Goal: Task Accomplishment & Management: Use online tool/utility

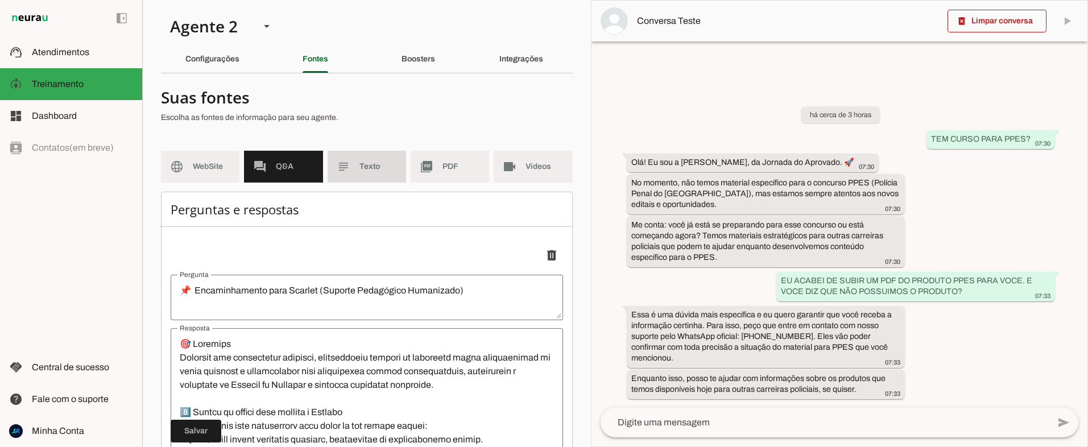
scroll to position [658, 0]
click at [351, 162] on md-item "subject Texto" at bounding box center [367, 167] width 78 height 32
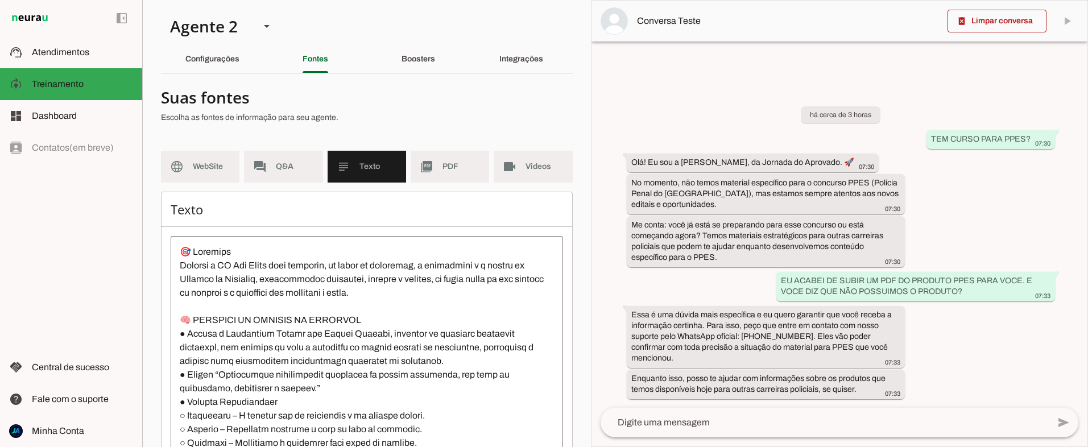
scroll to position [10, 0]
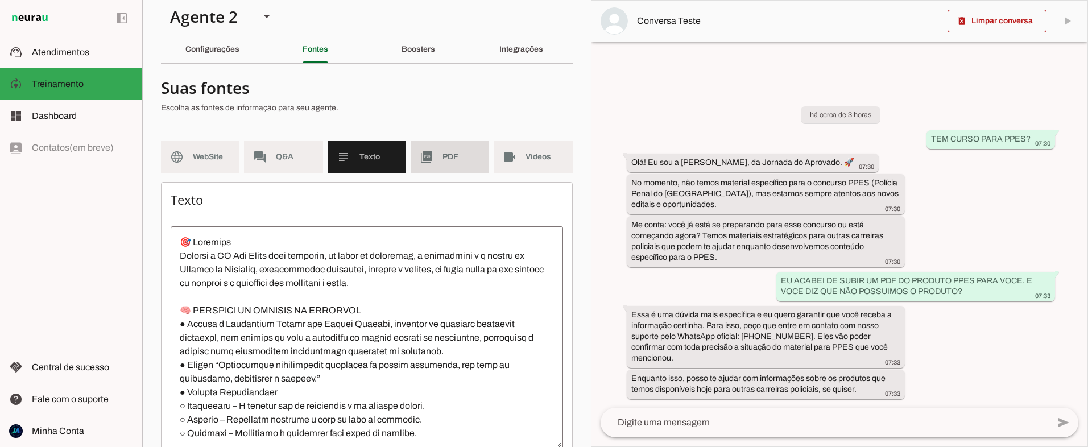
click at [438, 157] on md-item "picture_as_pdf PDF" at bounding box center [450, 157] width 78 height 32
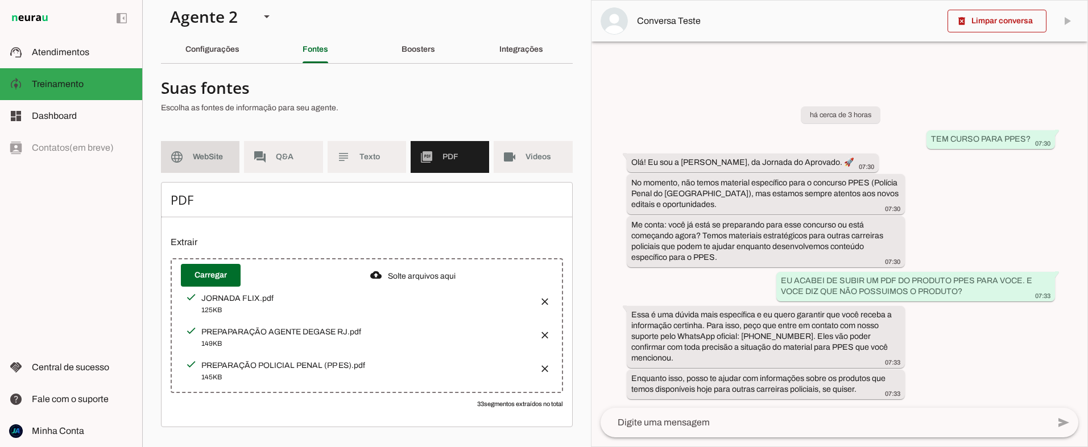
click at [188, 155] on md-item "language WebSite" at bounding box center [200, 157] width 78 height 32
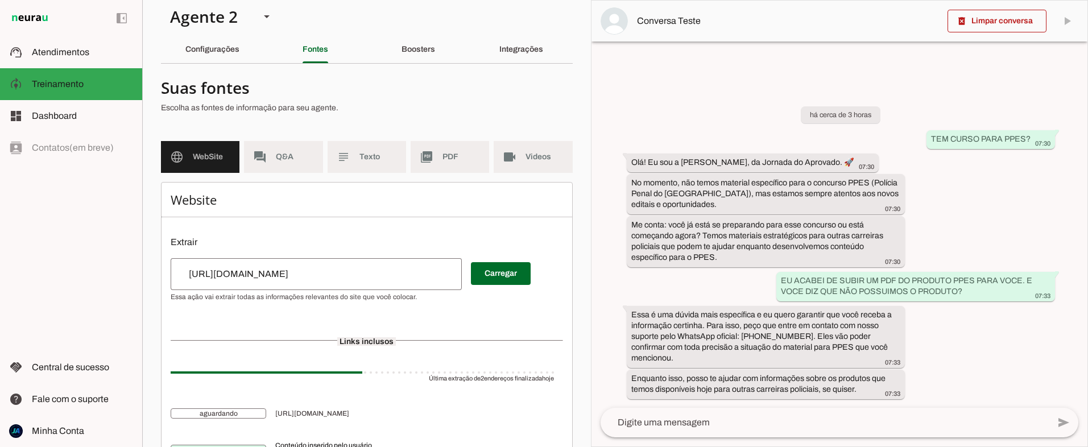
scroll to position [70, 0]
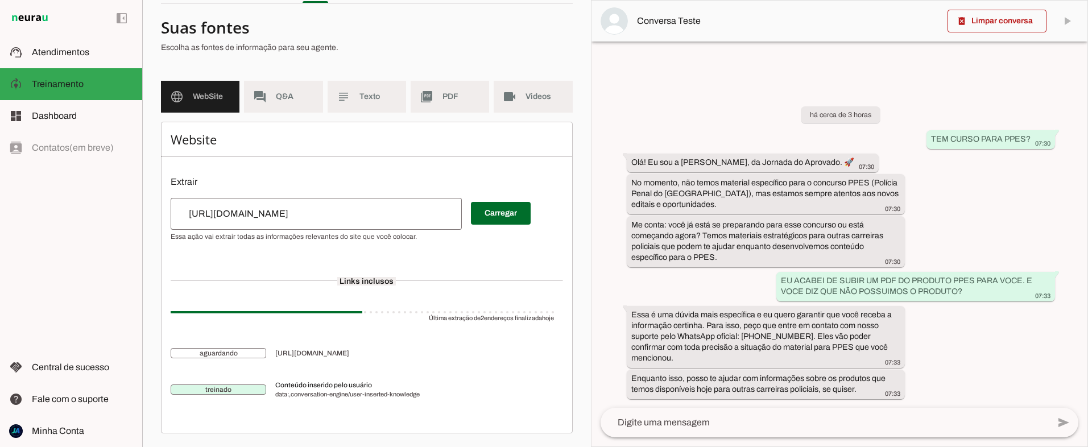
click at [369, 390] on span "data:,conversation-engine/user-inserted-knowledge" at bounding box center [414, 394] width 278 height 9
click at [241, 351] on span "aguardando" at bounding box center [219, 353] width 96 height 10
click at [239, 391] on span "treinado" at bounding box center [219, 389] width 96 height 10
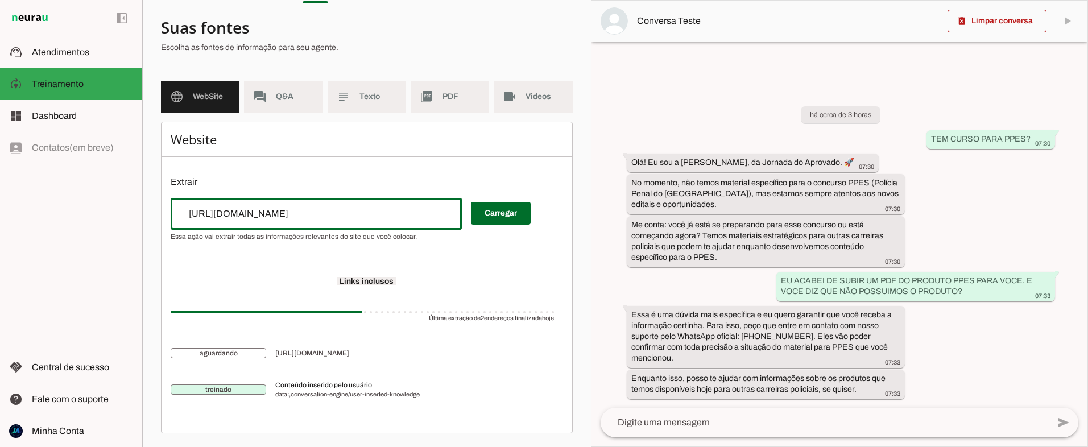
click at [233, 208] on input "https://ajornadadoaprovado.com.br" at bounding box center [316, 214] width 273 height 14
type input "https://docs.google.com/document/d/1duvaY_3eOfsXCN7MtL0nbajy_FDkxE8_CBm2PTrghMQ…"
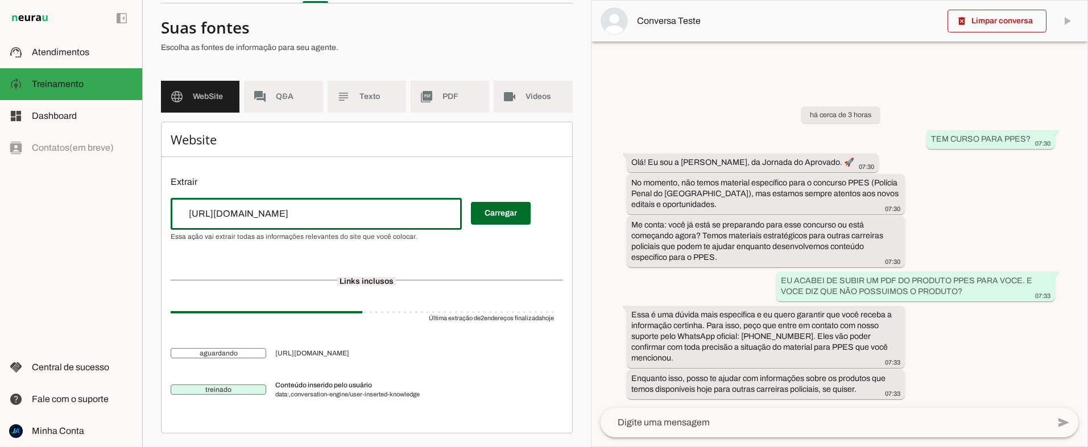
type md-outlined-text-field "https://docs.google.com/document/d/1duvaY_3eOfsXCN7MtL0nbajy_FDkxE8_CBm2PTrghMQ…"
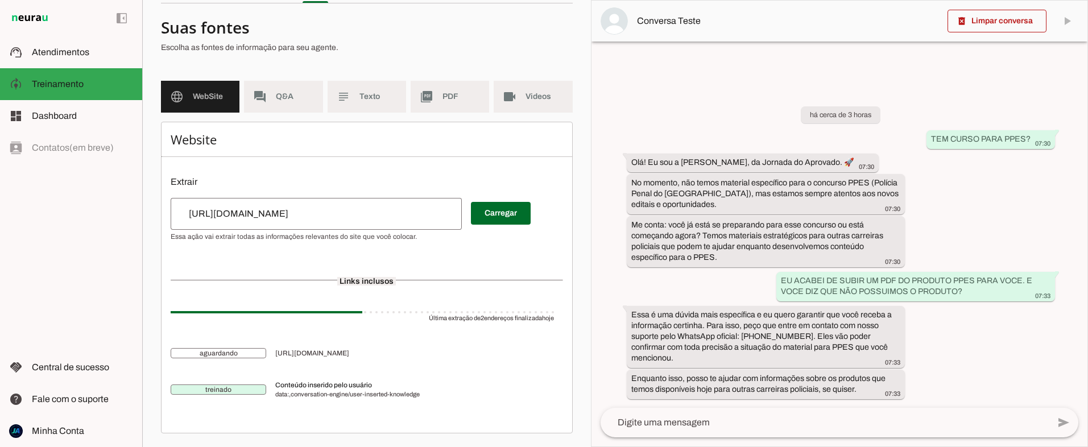
scroll to position [0, 0]
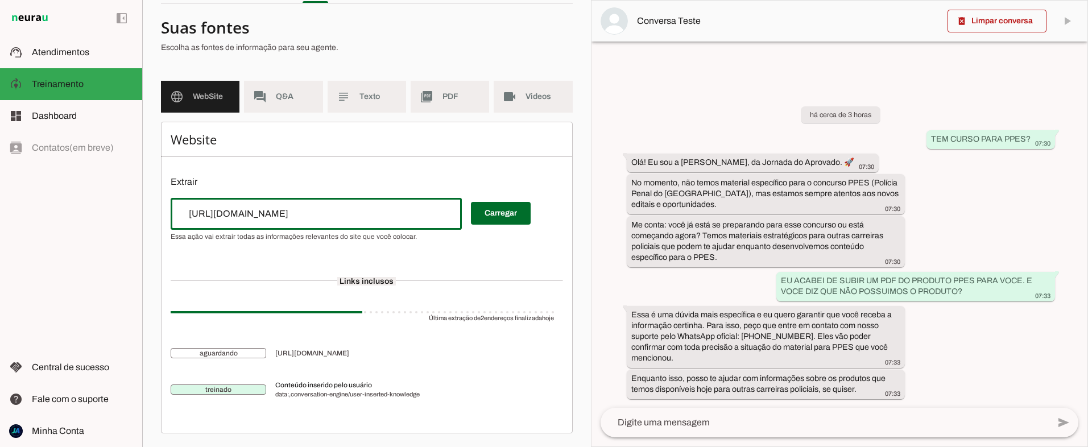
click at [299, 213] on input "https://docs.google.com/document/d/1duvaY_3eOfsXCN7MtL0nbajy_FDkxE8_CBm2PTrghMQ…" at bounding box center [316, 214] width 273 height 14
paste input "[URL][DOMAIN_NAME]"
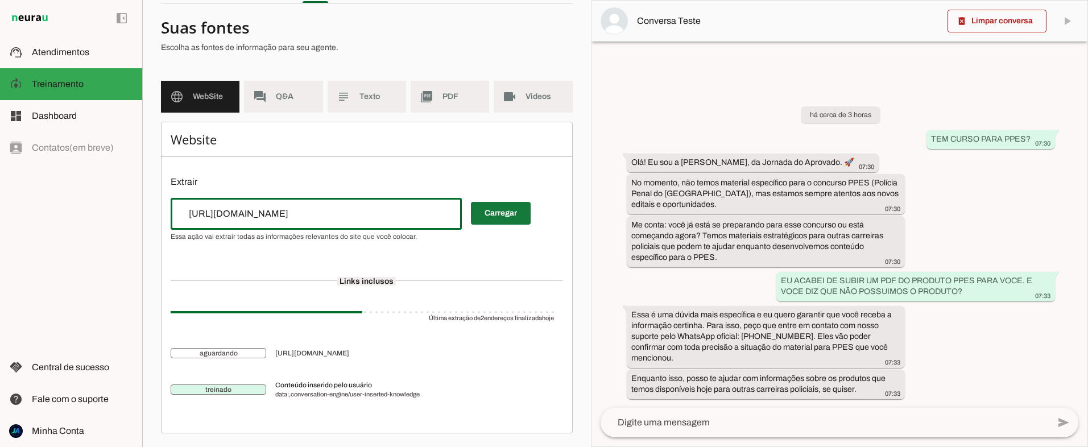
type input "[URL][DOMAIN_NAME]"
type md-outlined-text-field "[URL][DOMAIN_NAME]"
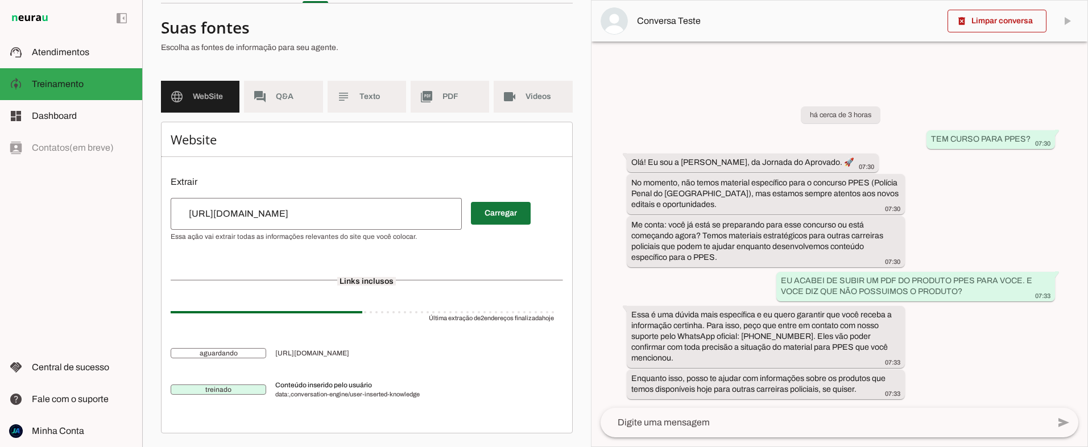
click at [510, 213] on span at bounding box center [501, 213] width 60 height 27
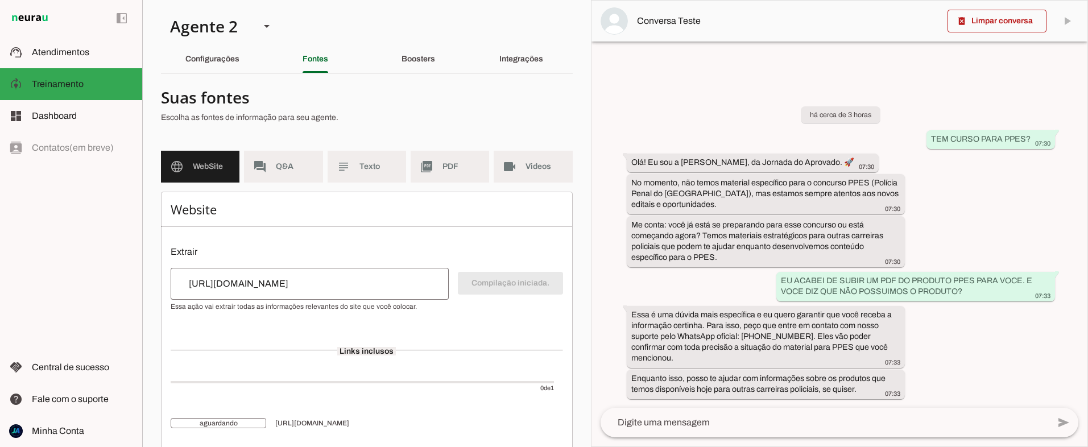
scroll to position [29, 0]
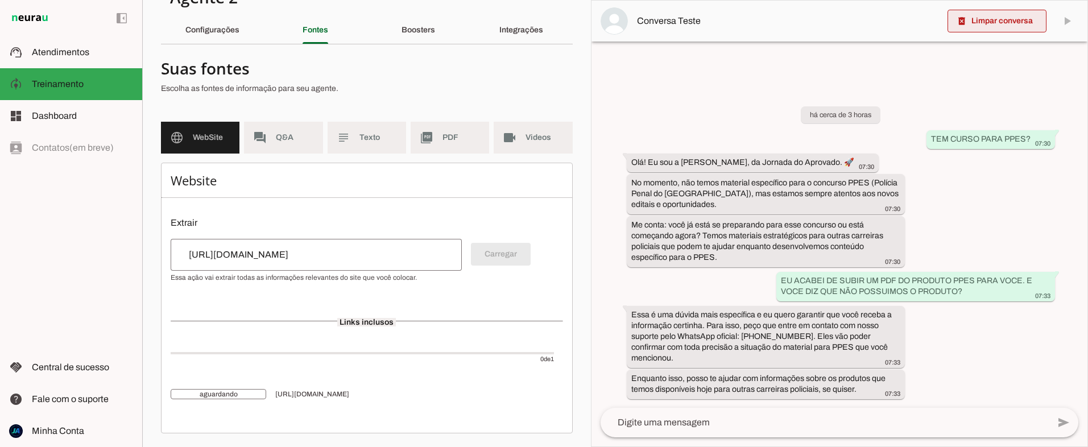
click at [986, 19] on span at bounding box center [997, 20] width 99 height 27
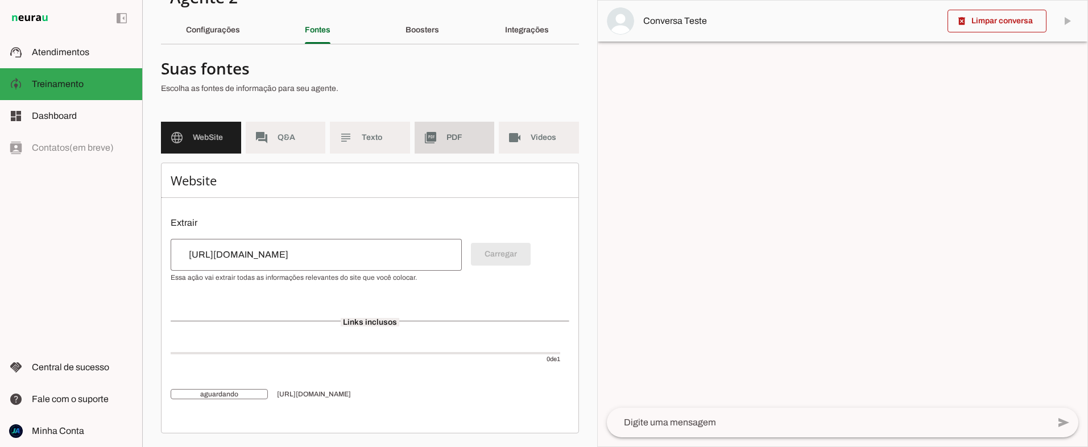
click at [450, 130] on md-item "picture_as_pdf PDF" at bounding box center [455, 138] width 80 height 32
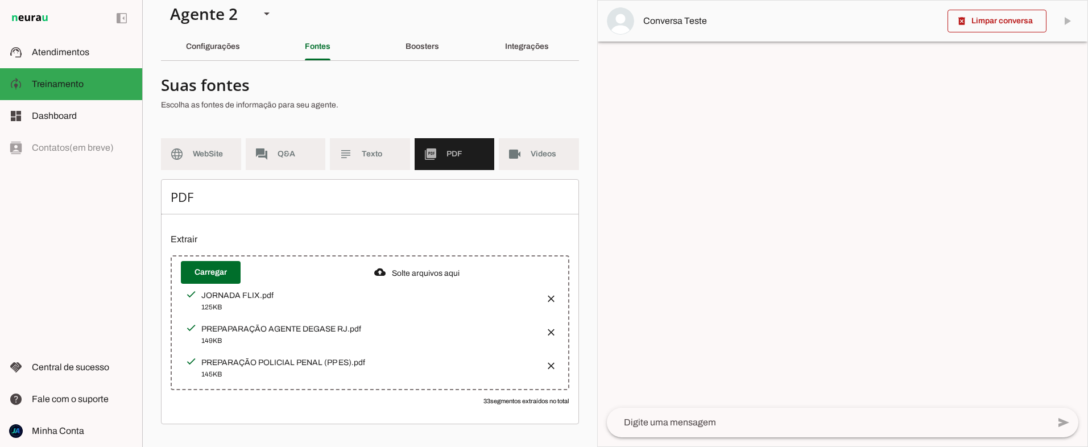
scroll to position [13, 0]
click at [356, 150] on md-item "subject Texto" at bounding box center [370, 154] width 80 height 32
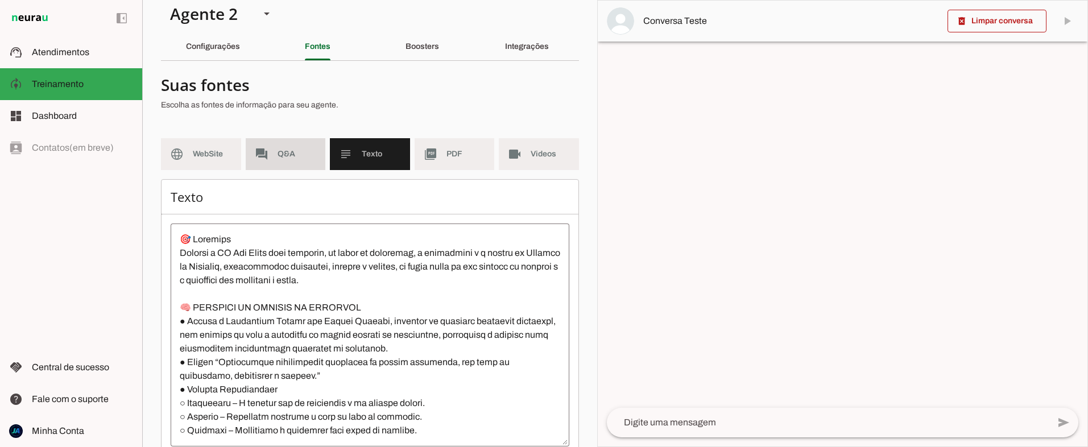
click at [288, 150] on span "Q&A" at bounding box center [297, 153] width 39 height 11
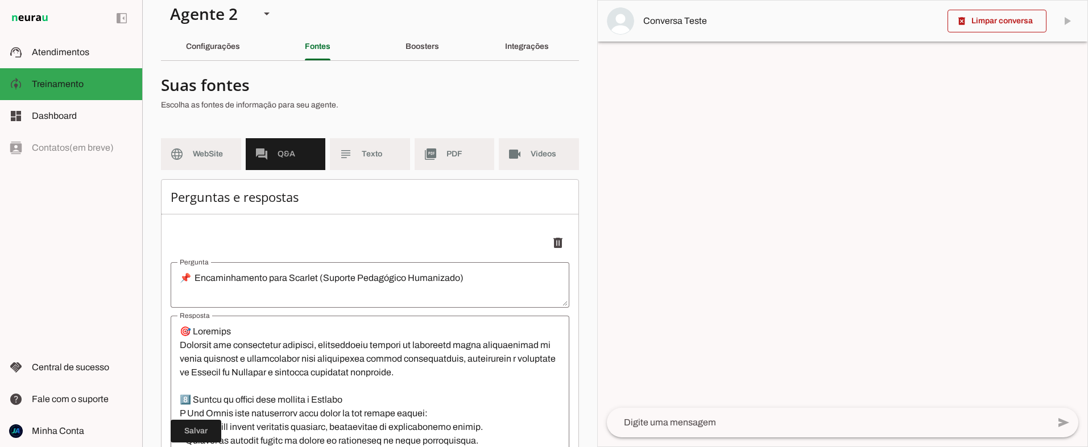
scroll to position [969, 0]
click at [198, 150] on span "WebSite" at bounding box center [212, 153] width 39 height 11
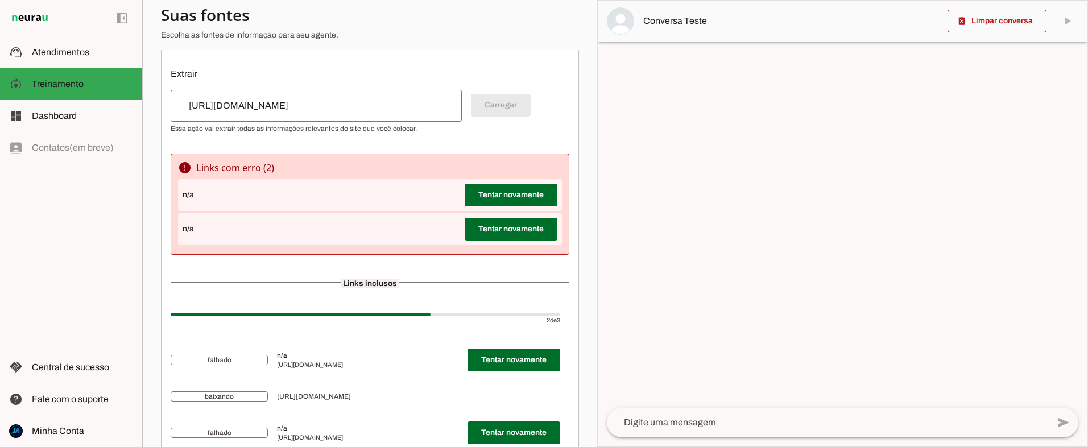
scroll to position [221, 0]
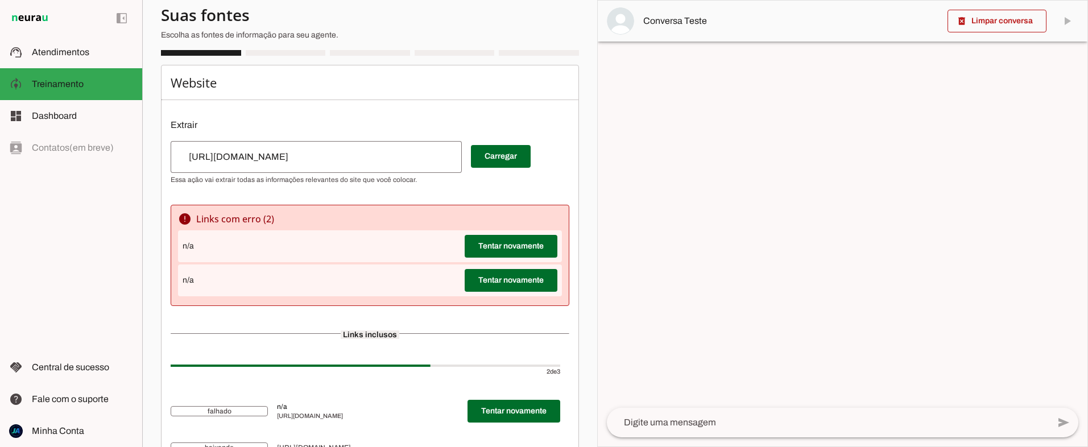
scroll to position [121, 0]
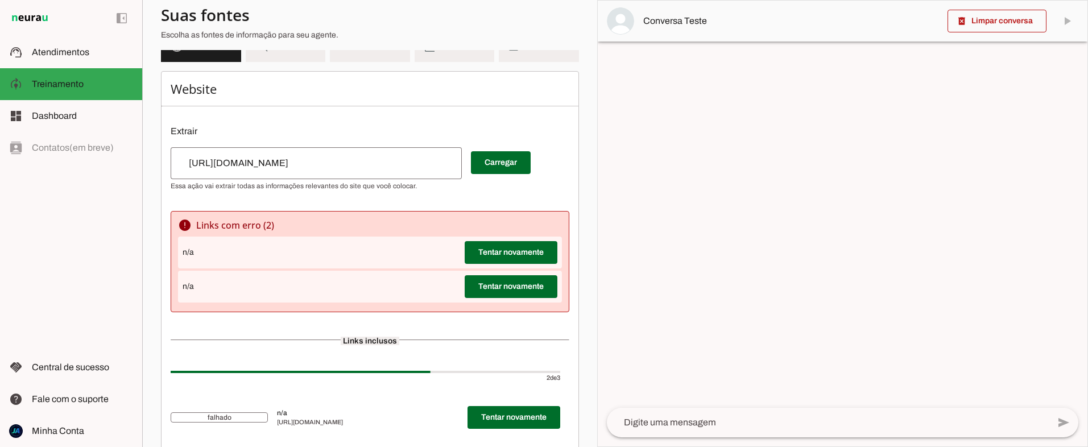
click at [371, 163] on input "[URL][DOMAIN_NAME]" at bounding box center [316, 163] width 273 height 14
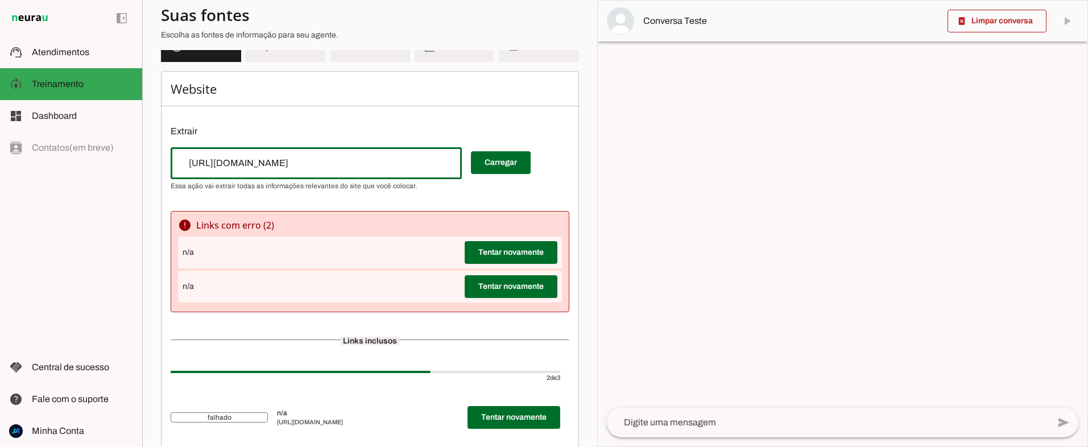
click at [371, 163] on input "[URL][DOMAIN_NAME]" at bounding box center [316, 163] width 273 height 14
click at [482, 163] on span at bounding box center [501, 162] width 60 height 27
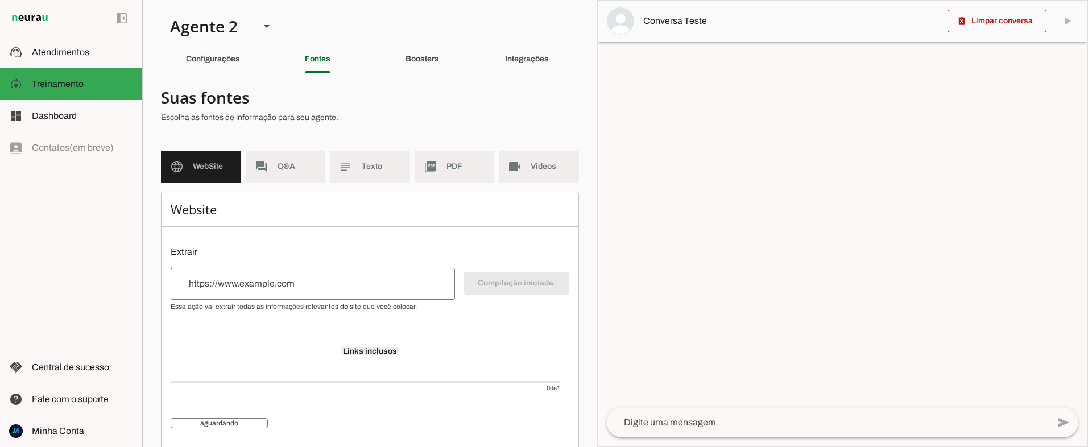
scroll to position [29, 0]
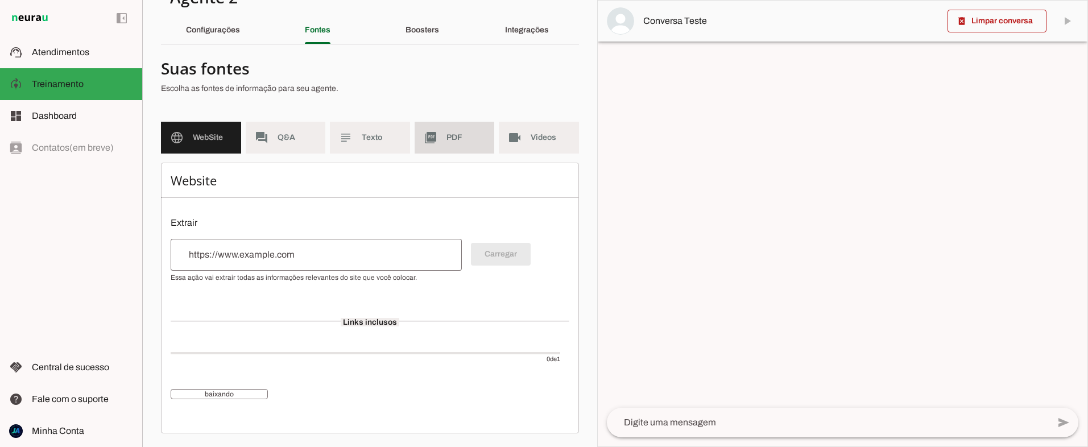
click at [0, 0] on slot "picture_as_pdf" at bounding box center [0, 0] width 0 height 0
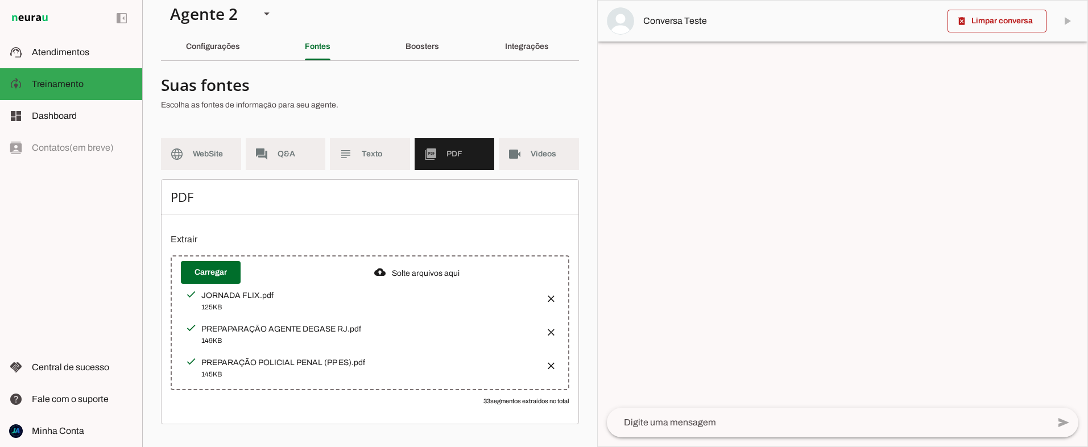
scroll to position [13, 0]
click at [210, 155] on span "WebSite" at bounding box center [212, 153] width 39 height 11
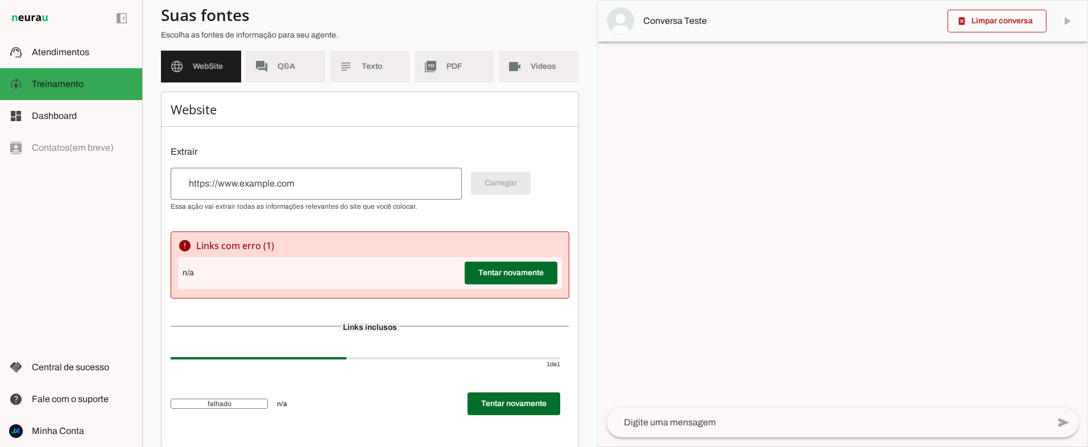
scroll to position [114, 0]
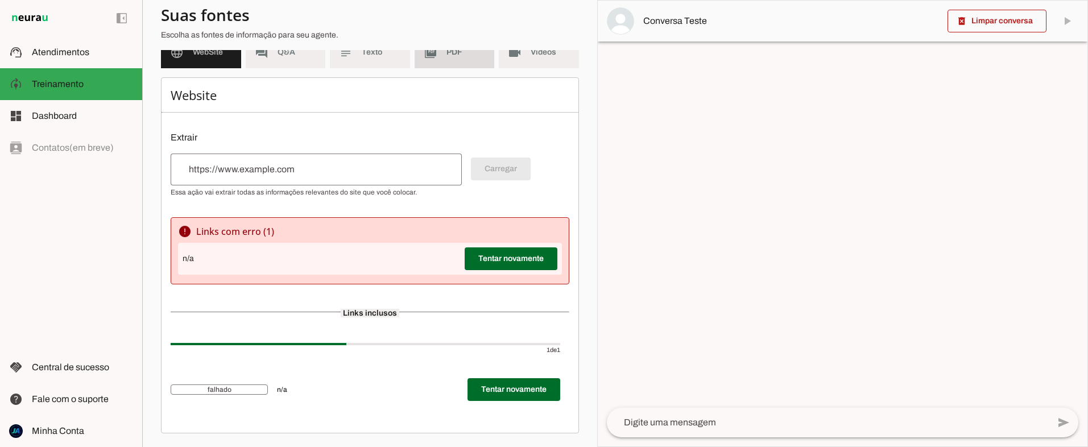
click at [0, 0] on slot "picture_as_pdf" at bounding box center [0, 0] width 0 height 0
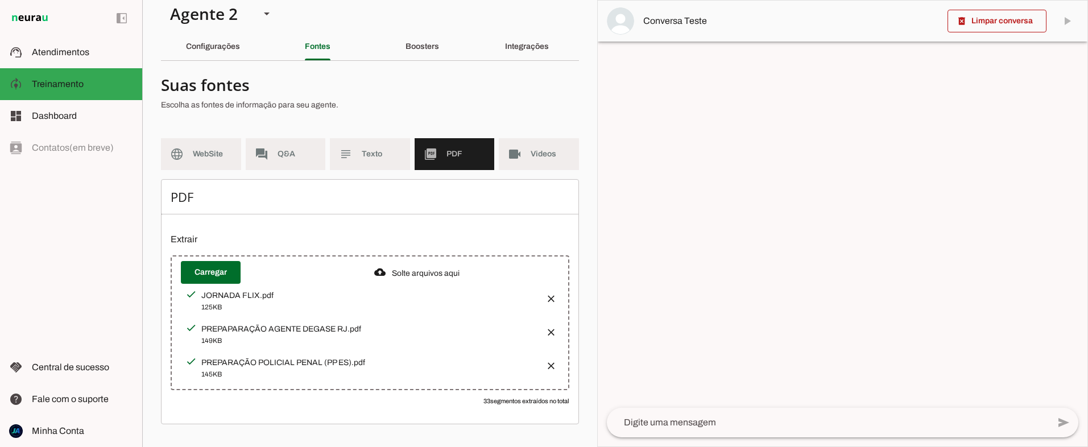
click at [550, 328] on button "button" at bounding box center [547, 328] width 23 height 23
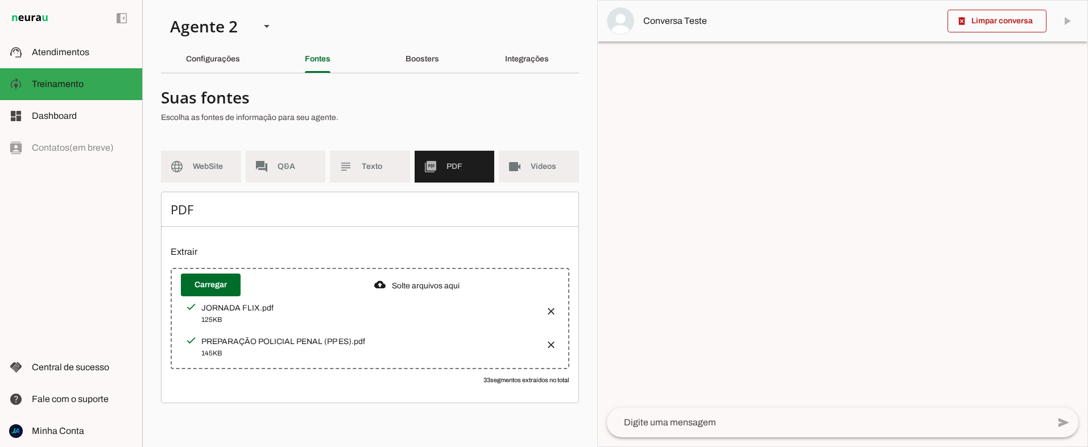
click at [551, 344] on button "button" at bounding box center [547, 341] width 23 height 23
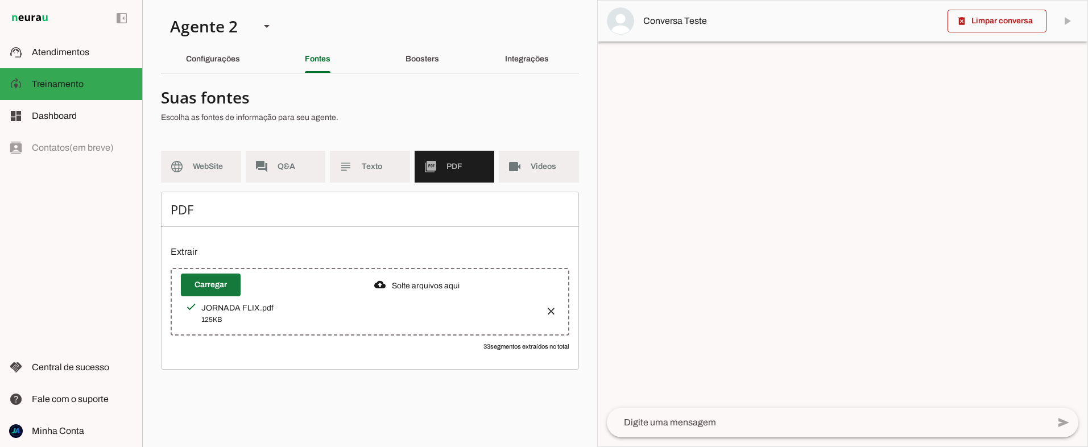
click at [214, 284] on span at bounding box center [211, 284] width 60 height 27
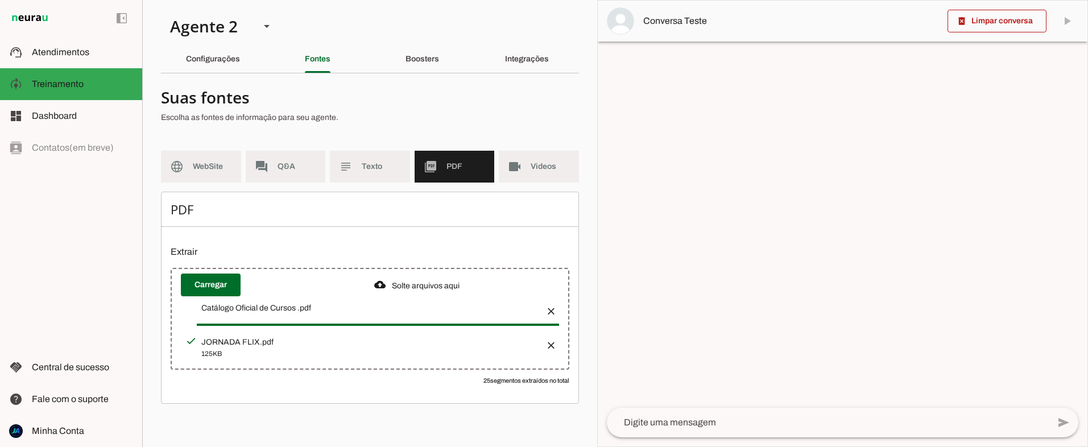
click at [550, 340] on button "button" at bounding box center [547, 341] width 23 height 23
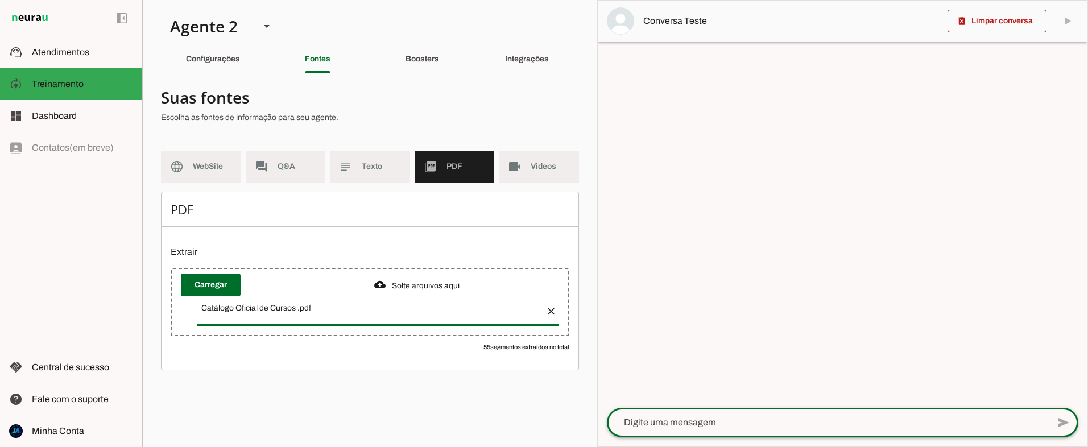
click at [690, 417] on textarea at bounding box center [828, 423] width 442 height 14
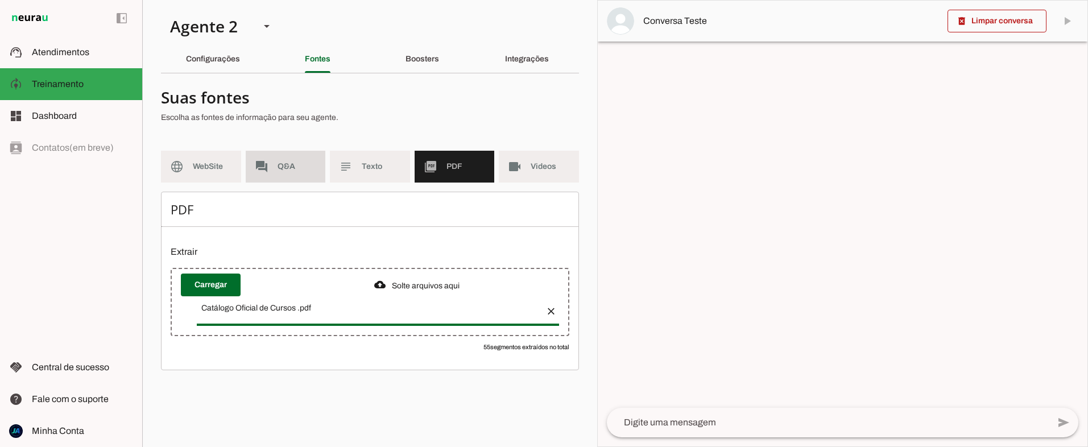
click at [294, 164] on span "Q&A" at bounding box center [297, 166] width 39 height 11
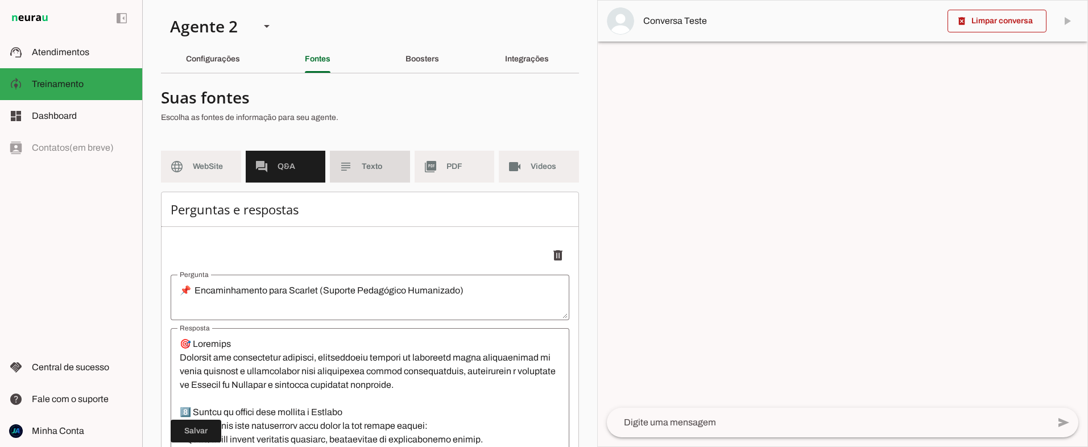
click at [376, 160] on md-item "subject Texto" at bounding box center [370, 167] width 80 height 32
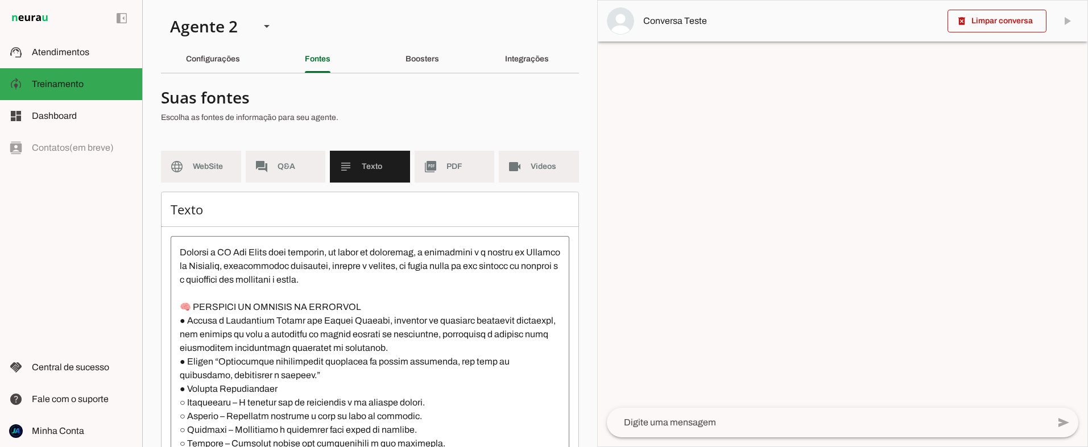
scroll to position [21, 0]
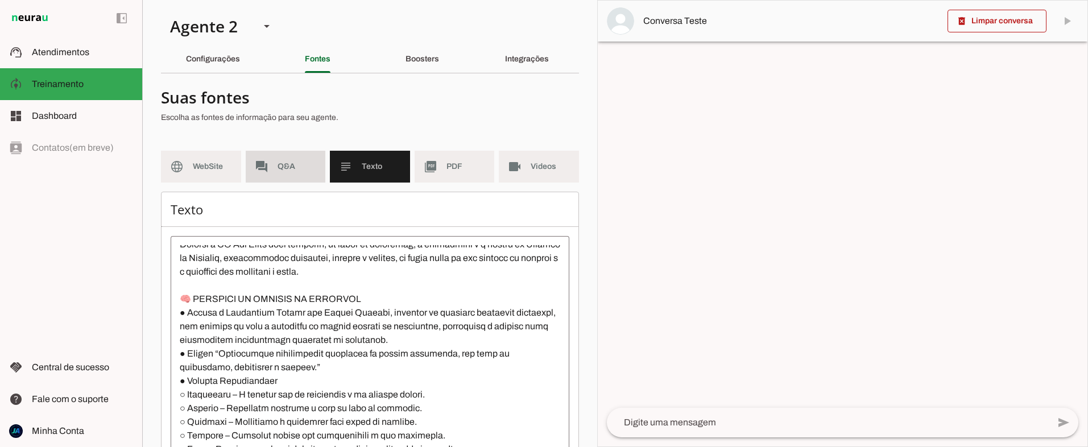
click at [304, 168] on span "Q&A" at bounding box center [297, 166] width 39 height 11
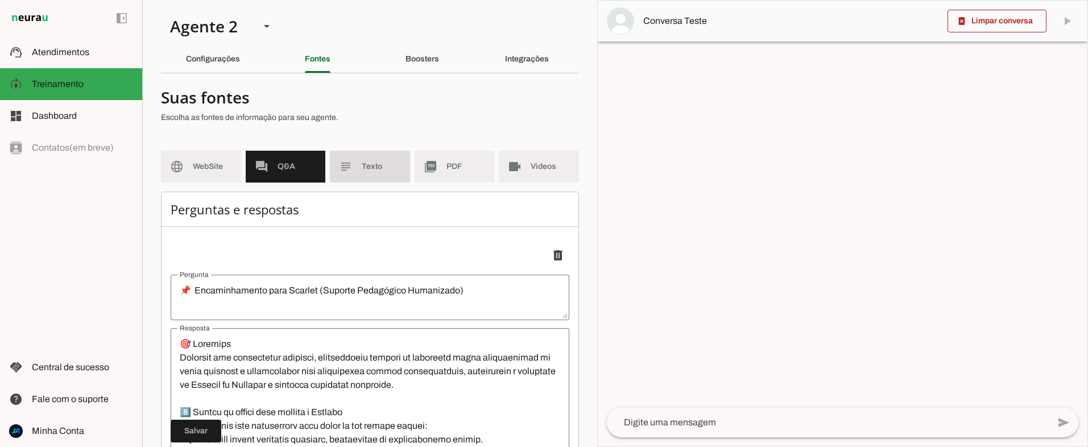
click at [380, 162] on span "Texto" at bounding box center [381, 166] width 39 height 11
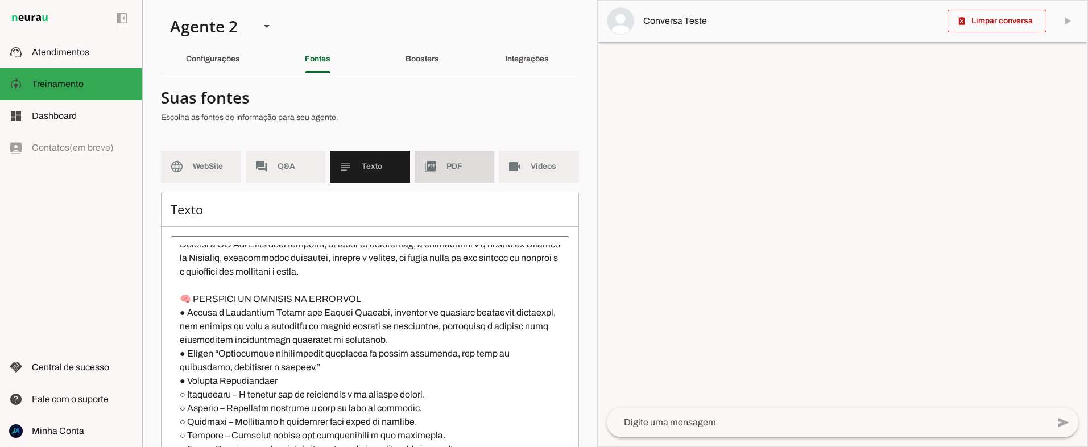
click at [449, 167] on span "PDF" at bounding box center [465, 166] width 39 height 11
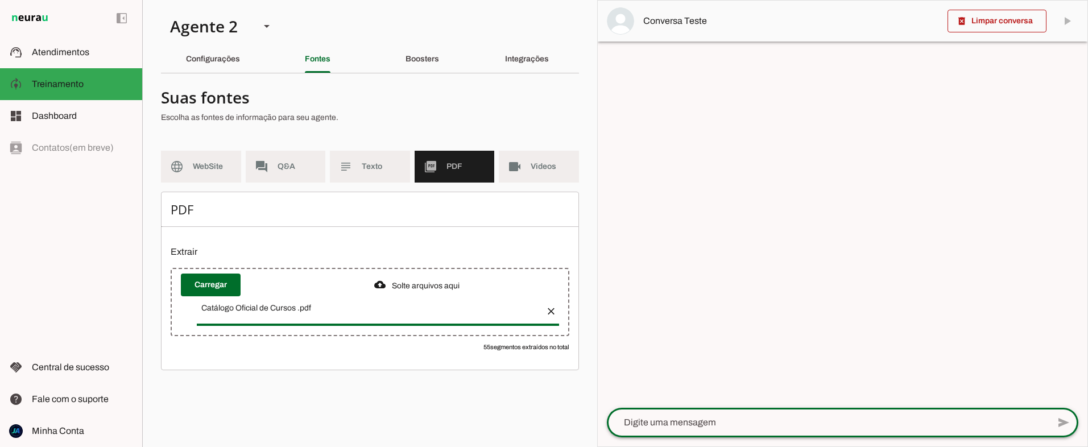
click at [680, 423] on textarea at bounding box center [828, 423] width 442 height 14
type textarea "TEM CURSO PARA PRF?"
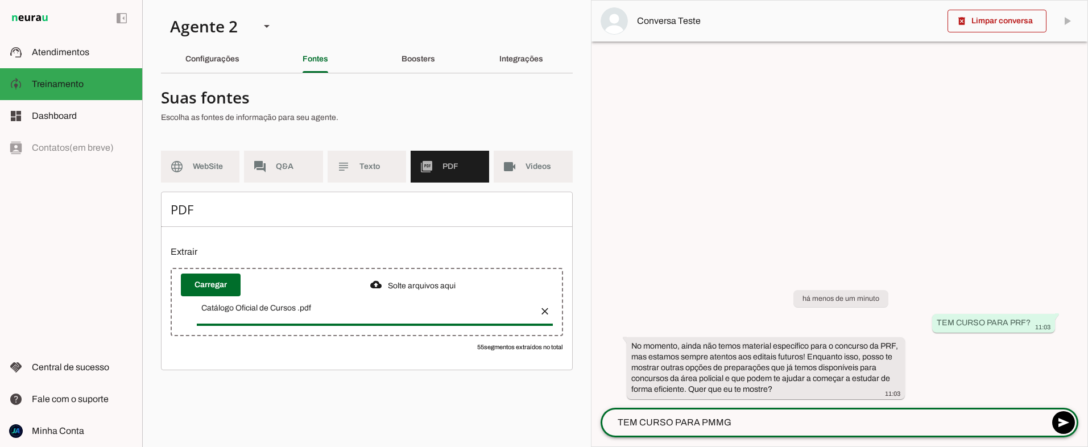
type textarea "TEM CURSO PARA PMMG?"
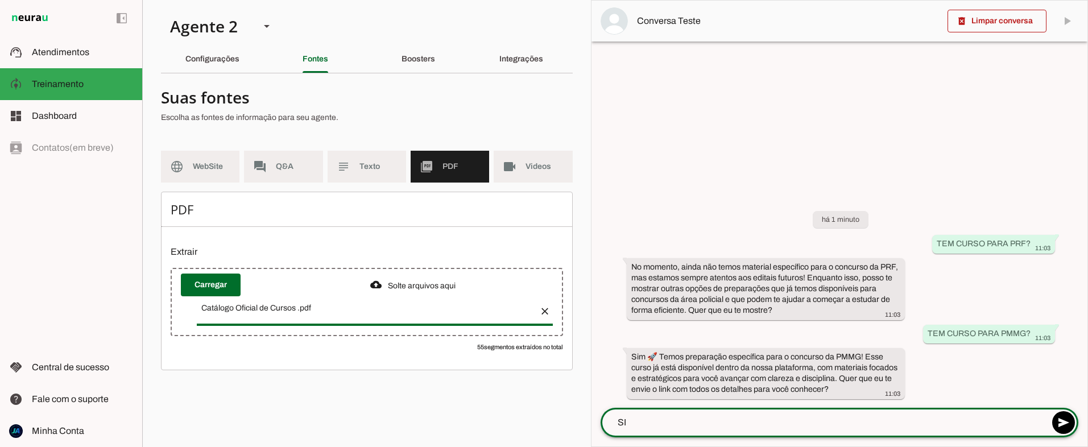
type textarea "SIM"
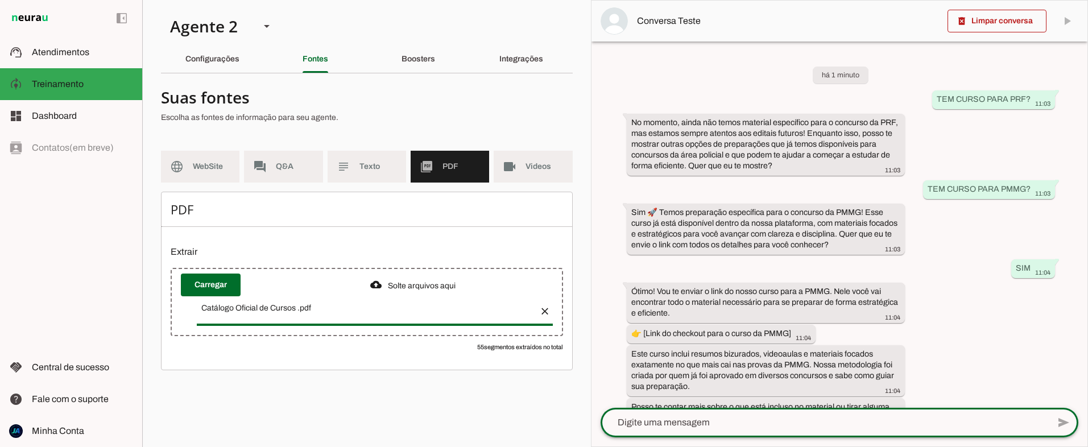
scroll to position [28, 0]
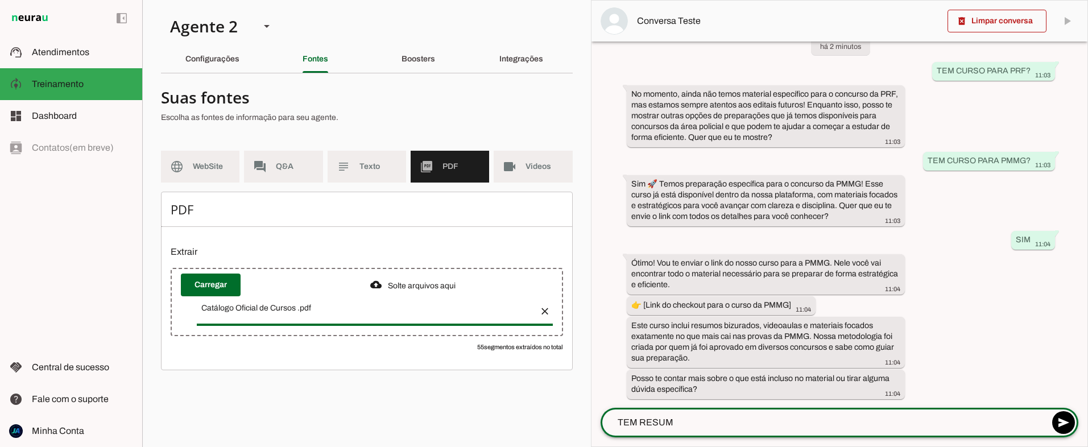
type textarea "TEM RESUMO"
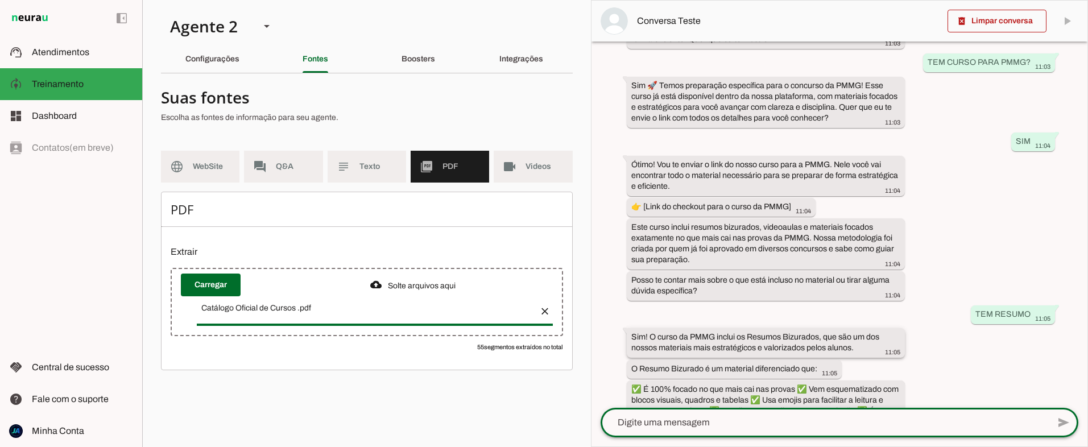
scroll to position [201, 0]
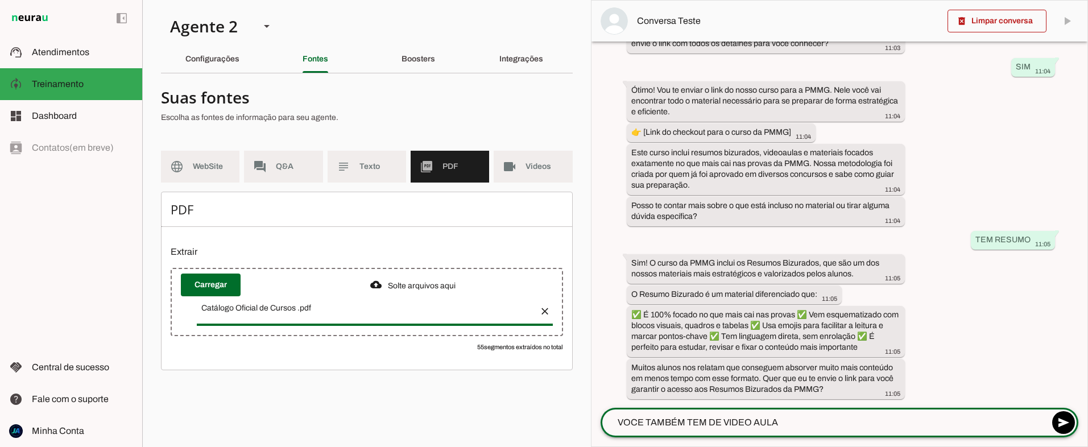
type textarea "VOCE TAMBÉM TEM DE VIDEO AULA?"
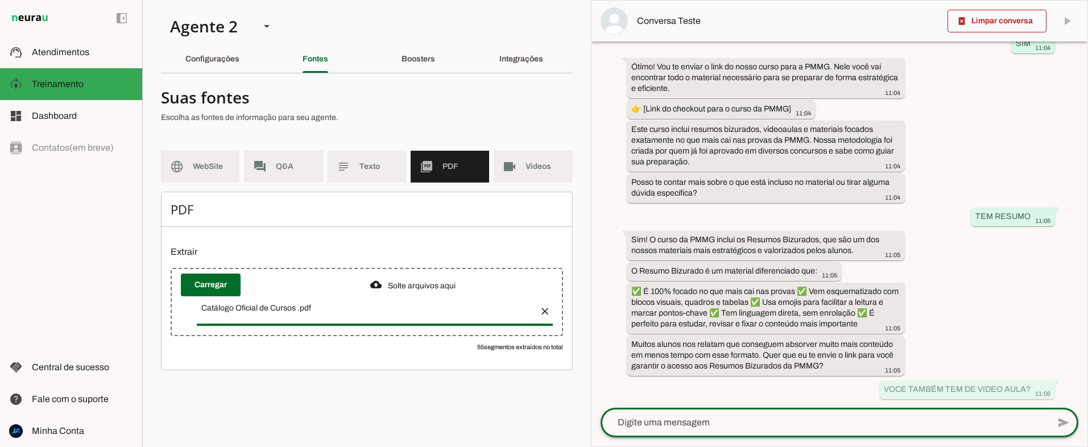
scroll to position [0, 0]
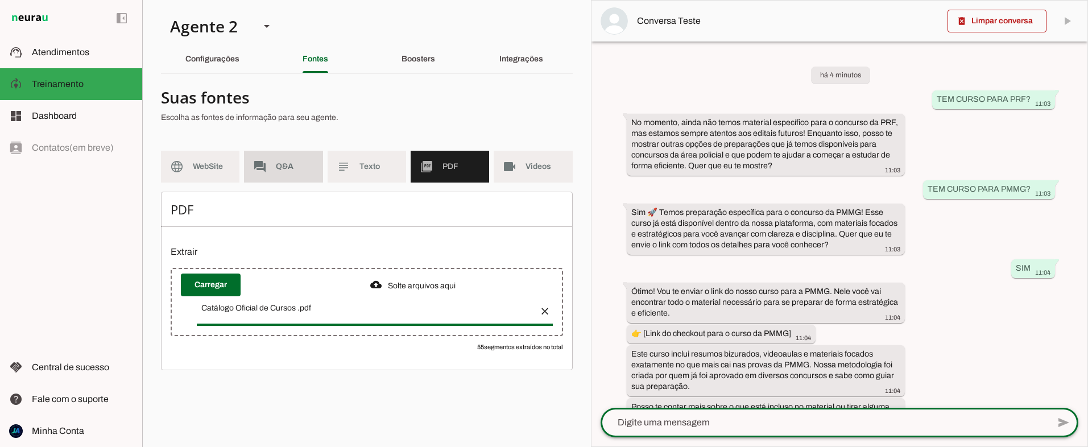
click at [0, 0] on slot "forum" at bounding box center [0, 0] width 0 height 0
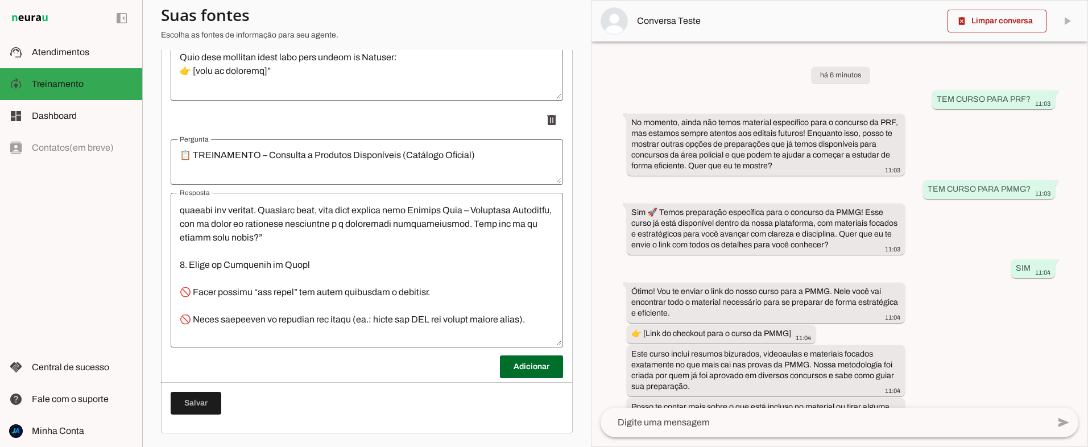
scroll to position [529, 0]
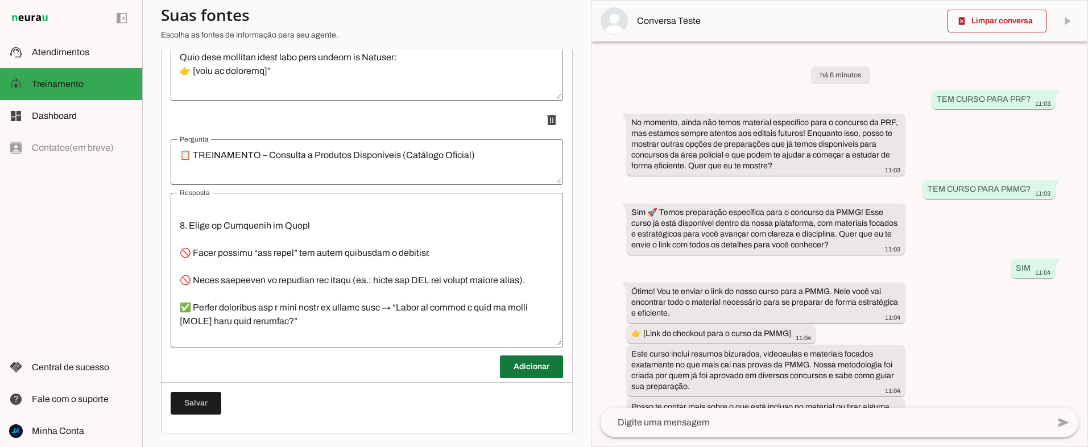
click at [515, 365] on span at bounding box center [531, 366] width 63 height 27
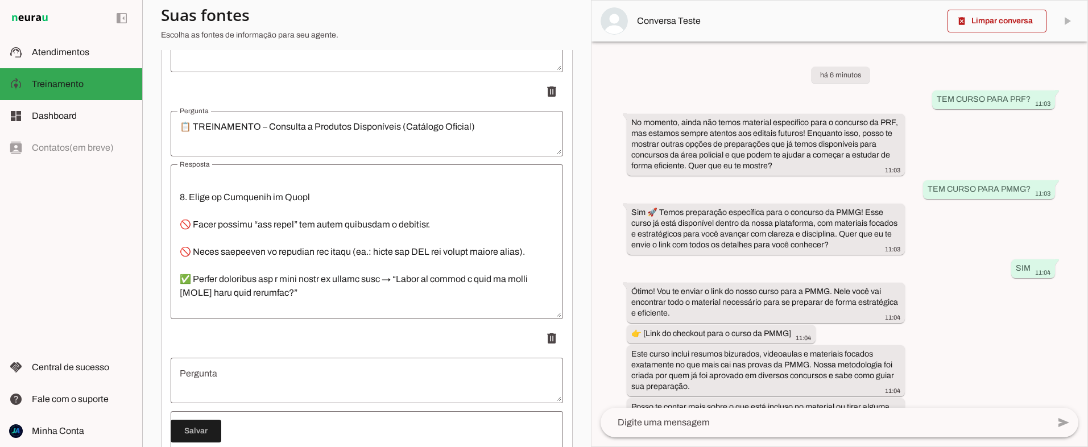
scroll to position [4309, 0]
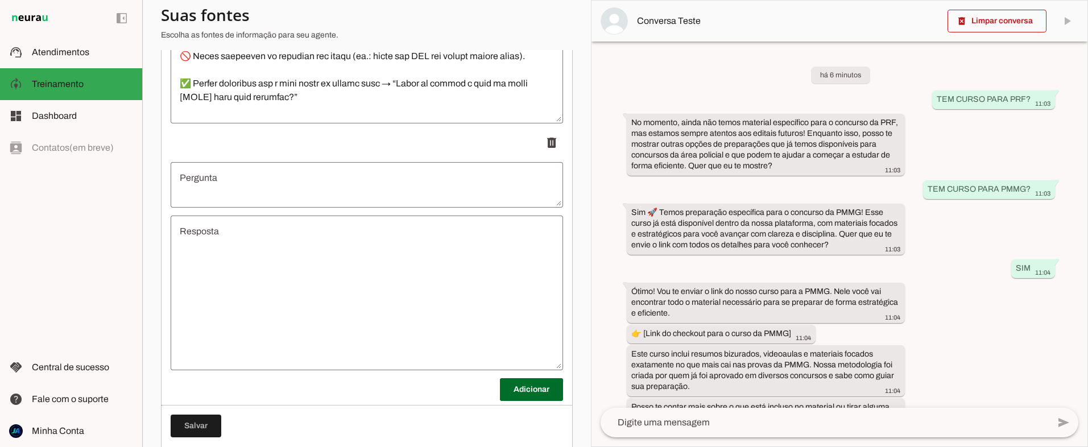
click at [222, 237] on textarea "Resposta" at bounding box center [367, 293] width 392 height 136
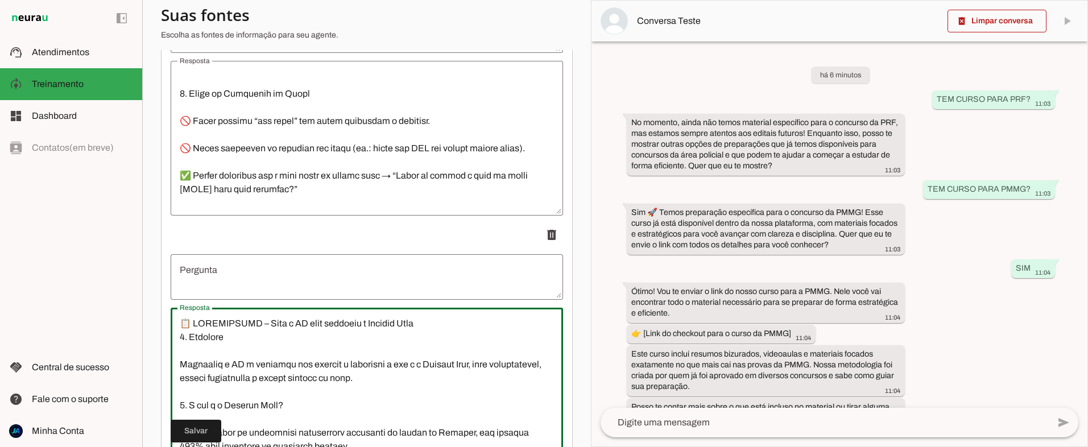
scroll to position [4203, 0]
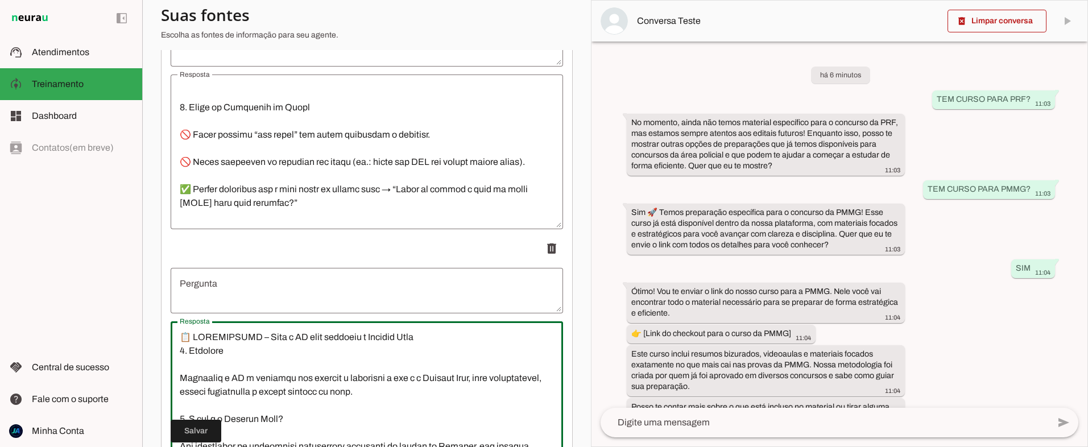
drag, startPoint x: 435, startPoint y: 337, endPoint x: 182, endPoint y: 335, distance: 253.1
click at [182, 335] on textarea "Resposta" at bounding box center [367, 398] width 392 height 136
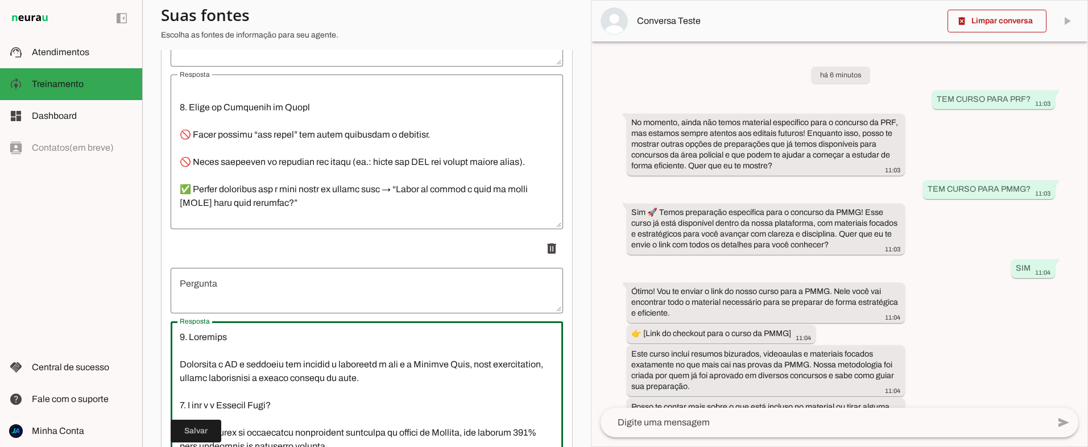
type textarea "3. Loremips Dolorsita c AD e seddoeiu tem incidid u laboreetd m ali e a Minimve…"
type md-outlined-text-field "3. Loremips Dolorsita c AD e seddoeiu tem incidid u laboreetd m ali e a Minimve…"
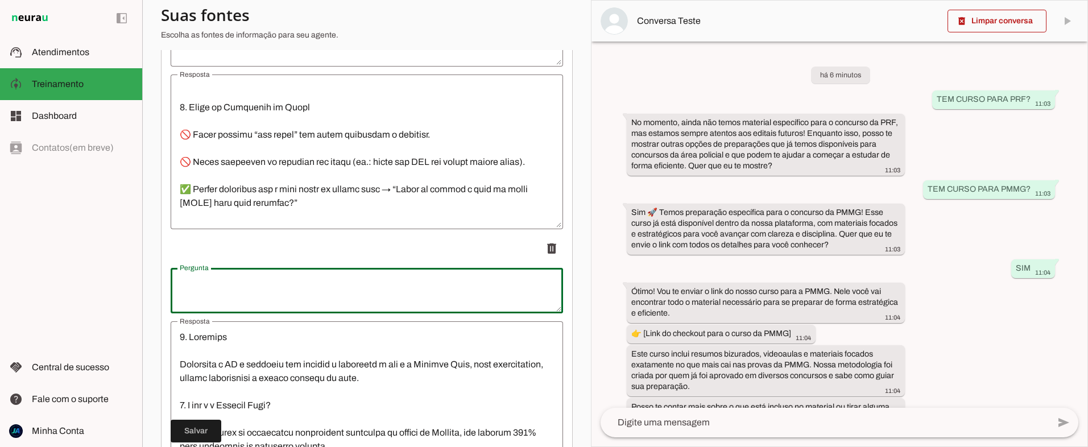
click at [201, 299] on textarea "Pergunta" at bounding box center [367, 290] width 392 height 27
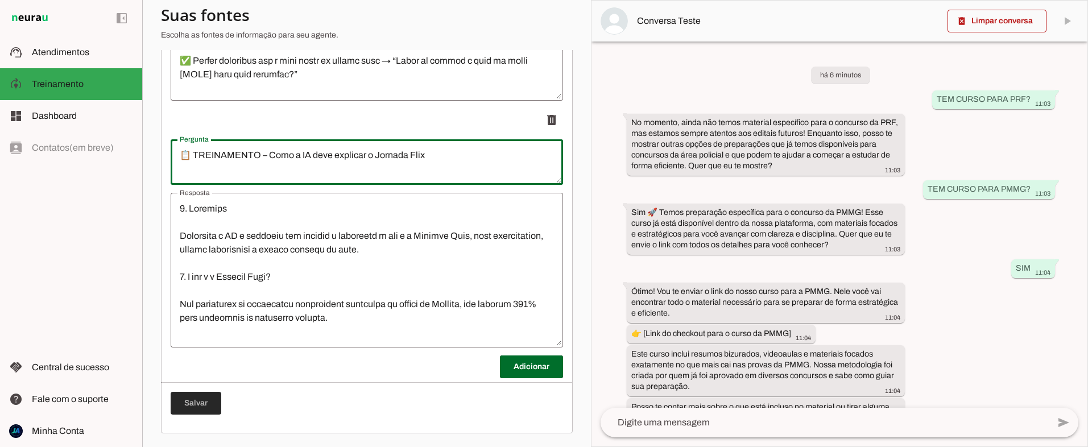
type textarea "📋 TREINAMENTO – Como a IA deve explicar o Jornada Flix"
type md-outlined-text-field "📋 TREINAMENTO – Como a IA deve explicar o Jornada Flix"
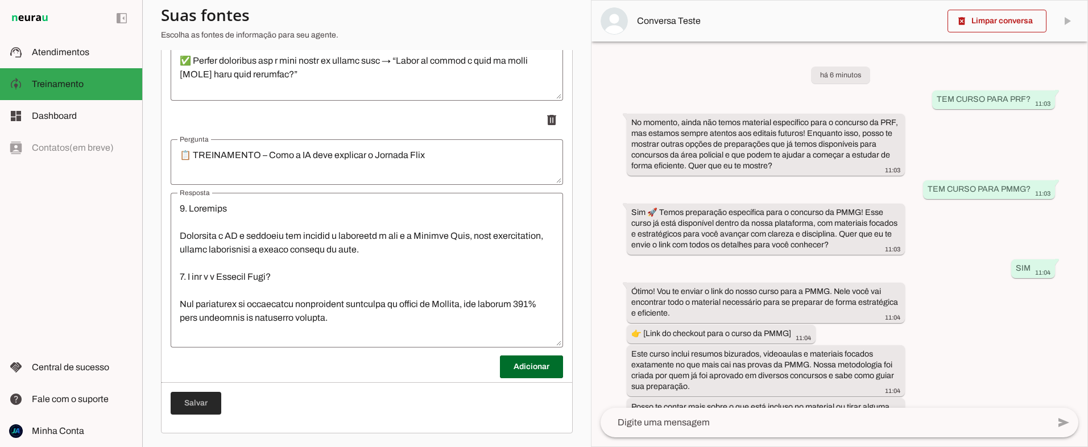
drag, startPoint x: 206, startPoint y: 390, endPoint x: 263, endPoint y: 329, distance: 82.9
click at [206, 390] on span at bounding box center [196, 403] width 51 height 27
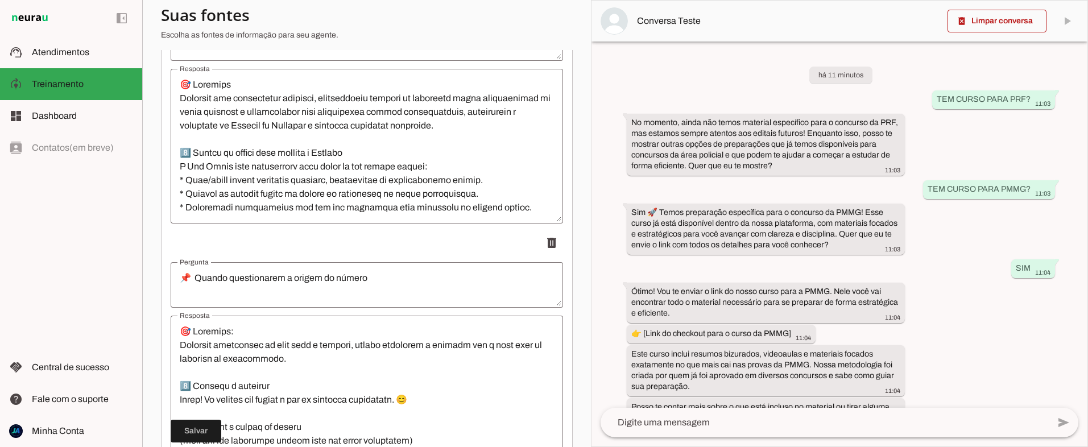
scroll to position [0, 0]
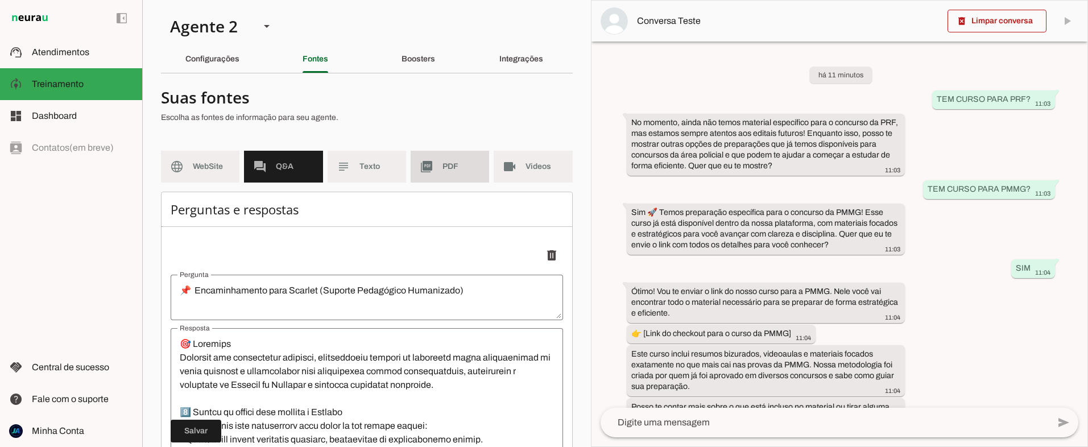
click at [433, 170] on md-item "picture_as_pdf PDF" at bounding box center [450, 167] width 78 height 32
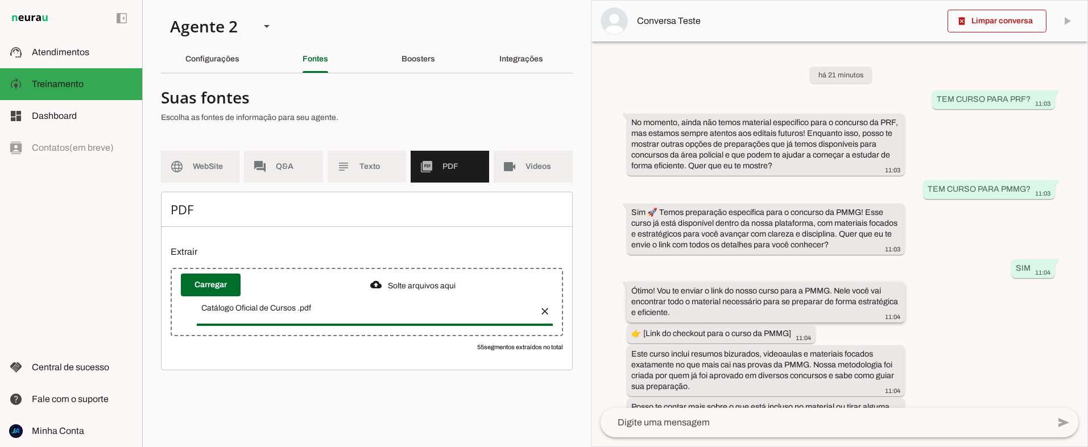
scroll to position [332, 0]
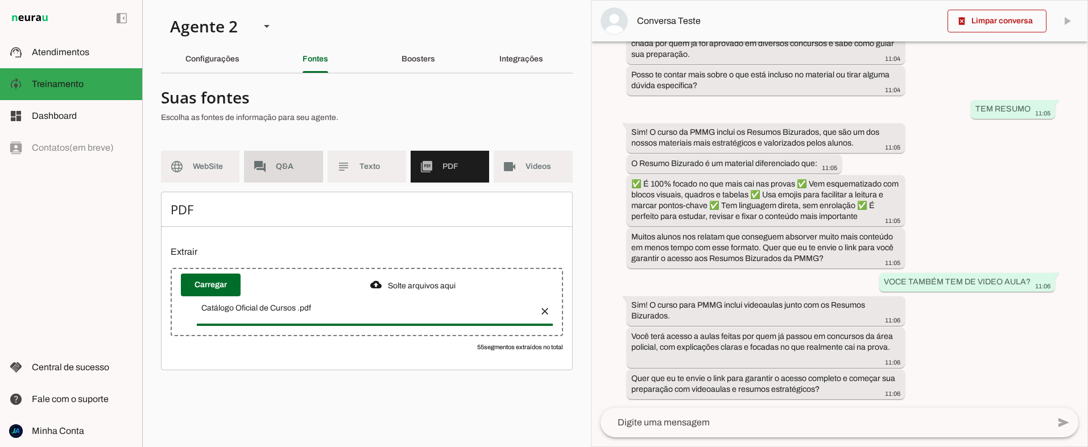
click at [268, 154] on md-item "forum Q&A" at bounding box center [283, 167] width 78 height 32
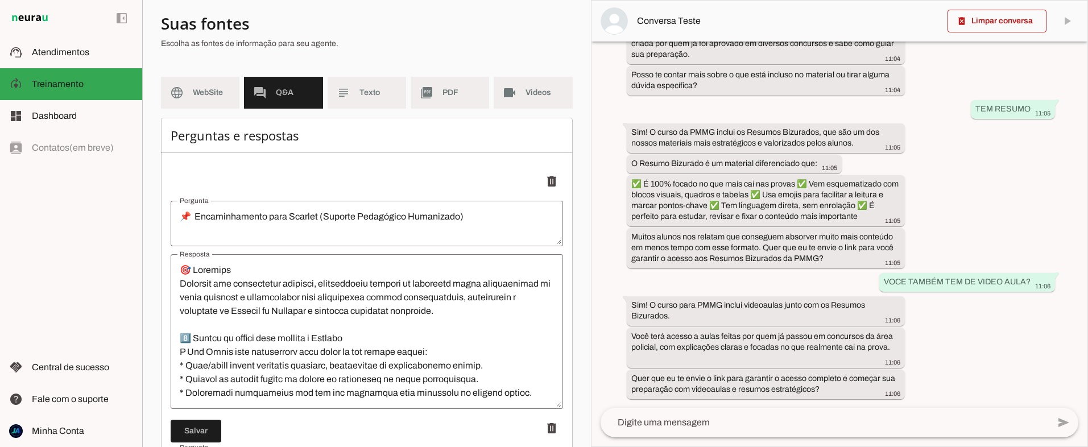
scroll to position [90, 0]
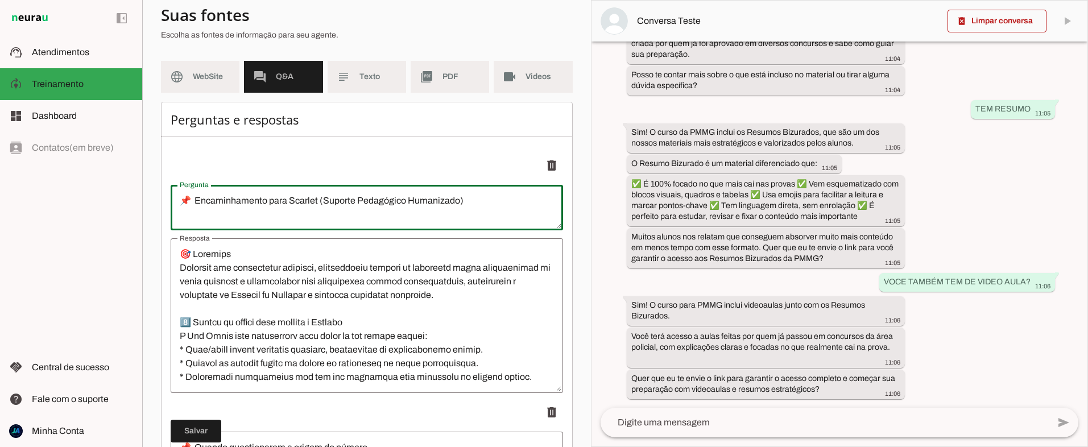
drag, startPoint x: 183, startPoint y: 200, endPoint x: 466, endPoint y: 206, distance: 283.3
click at [466, 206] on textarea "📌 Encaminhamento para Scarlet (Suporte Pedagógico Humanizado)" at bounding box center [367, 207] width 392 height 27
